Goal: Task Accomplishment & Management: Use online tool/utility

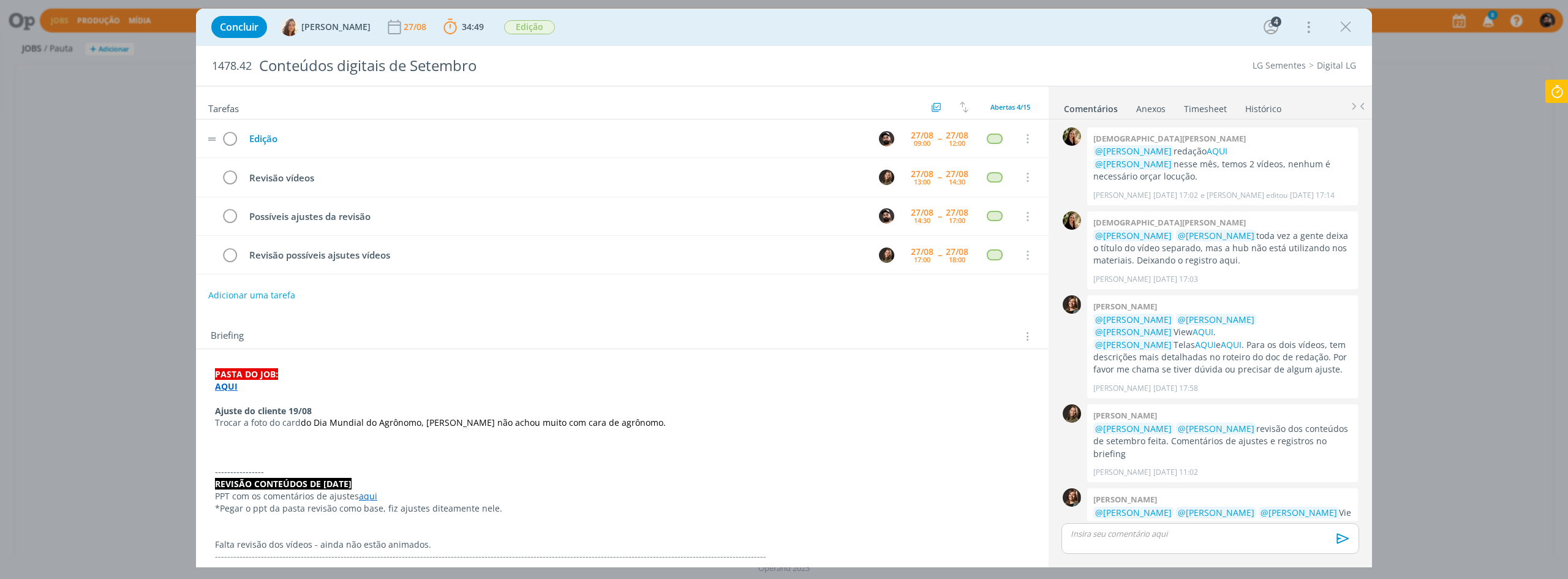
scroll to position [310, 0]
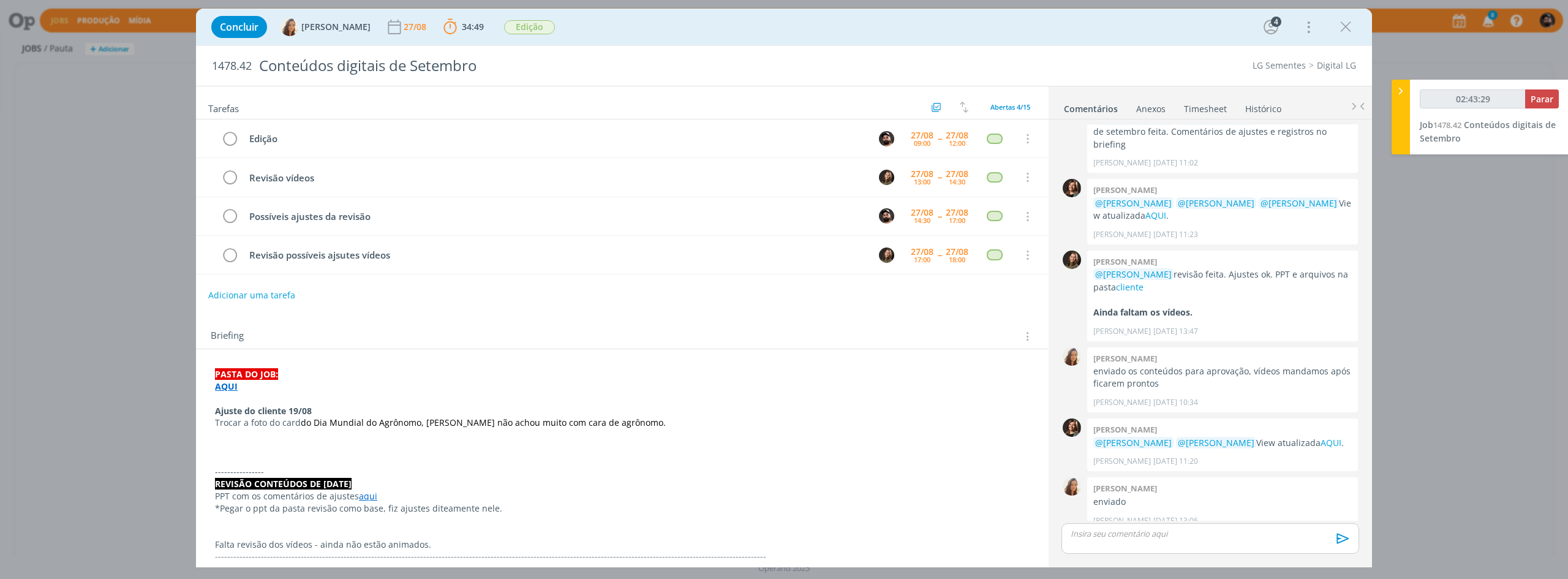
type input "02:43:30"
click at [1536, 106] on button "Parar" at bounding box center [1542, 99] width 34 height 19
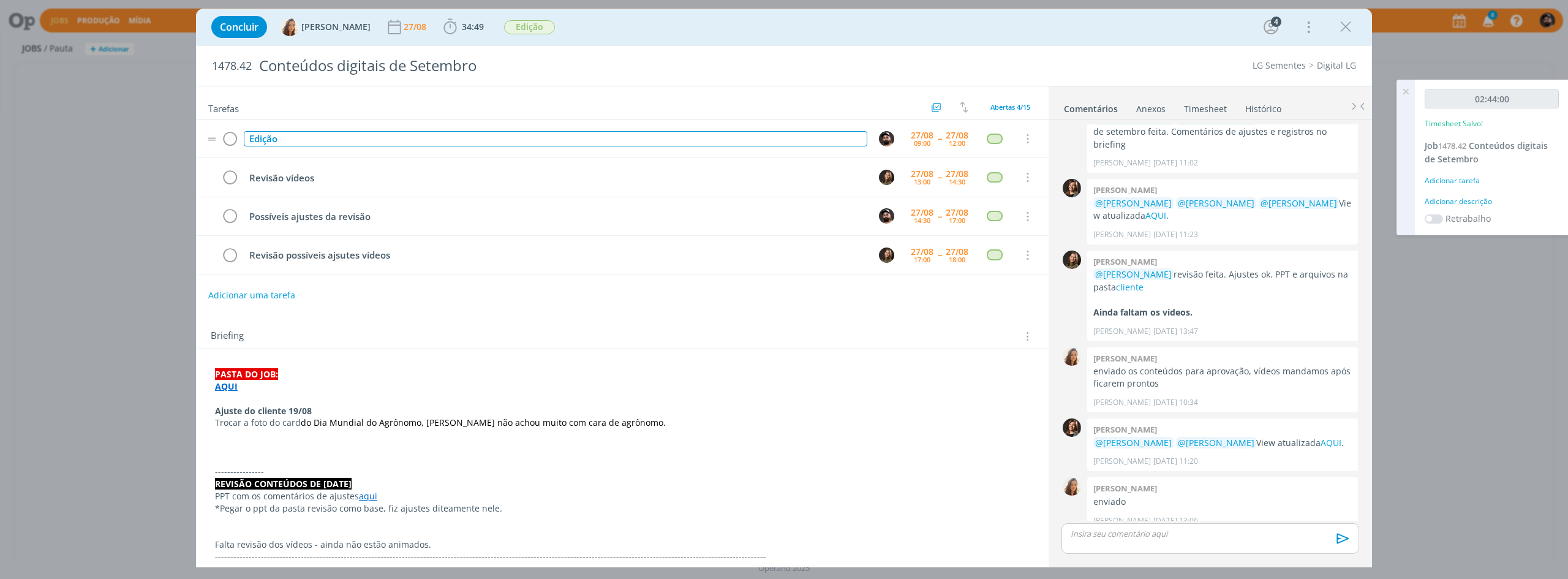
click at [334, 139] on div "Edição" at bounding box center [556, 139] width 624 height 15
click at [268, 139] on div "Edição" at bounding box center [556, 139] width 624 height 15
click at [267, 139] on div "Edição" at bounding box center [556, 139] width 624 height 15
copy div "Edição"
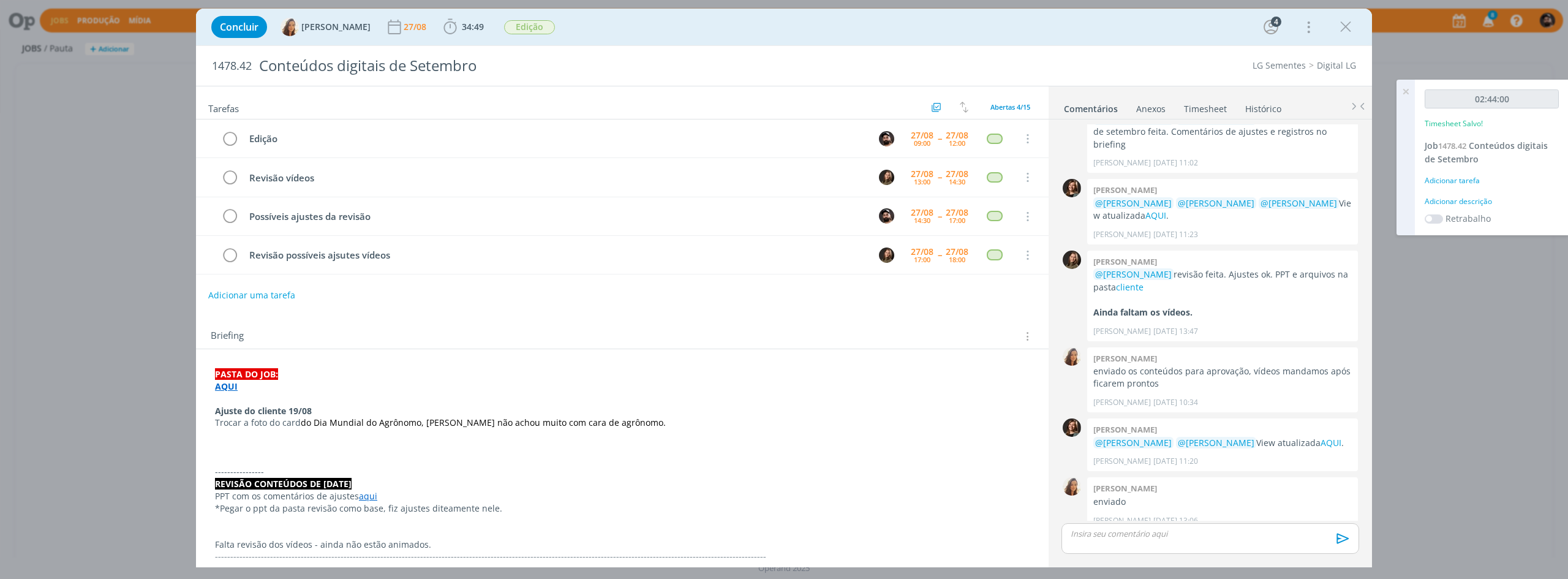
click at [1456, 191] on div "02:44:00 Timesheet Salvo! Job 1478.42 Conteúdos digitais de Setembro Adicionar …" at bounding box center [1492, 157] width 154 height 156
click at [1454, 205] on div "Adicionar descrição" at bounding box center [1492, 201] width 134 height 11
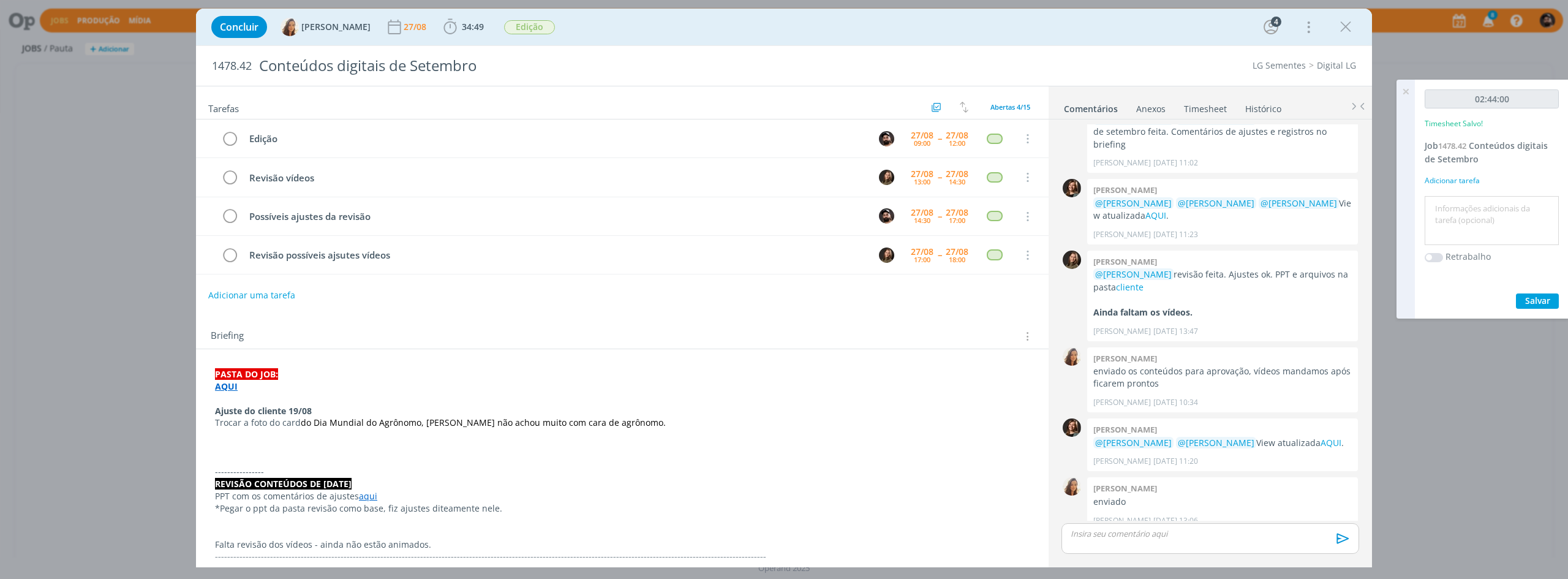
click at [1461, 232] on textarea at bounding box center [1491, 221] width 128 height 43
paste textarea "Edição"
type textarea "Edição"
click at [1543, 308] on button "Salvar" at bounding box center [1537, 301] width 43 height 15
